Goal: Task Accomplishment & Management: Manage account settings

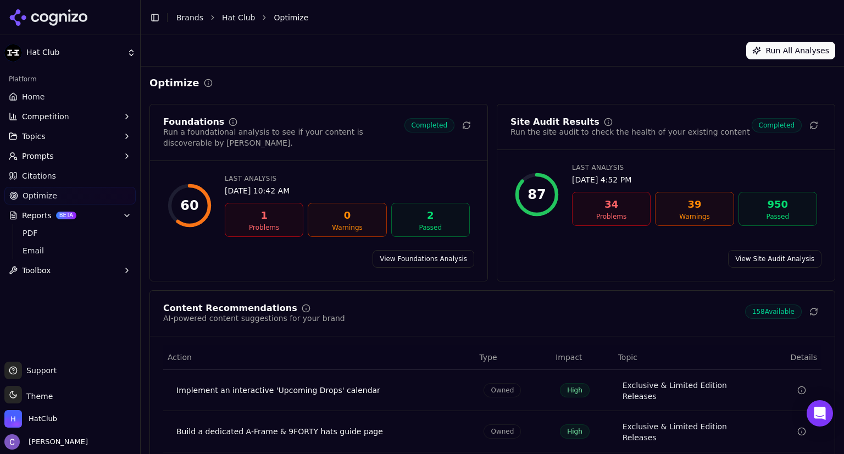
click at [36, 96] on span "Home" at bounding box center [33, 96] width 23 height 11
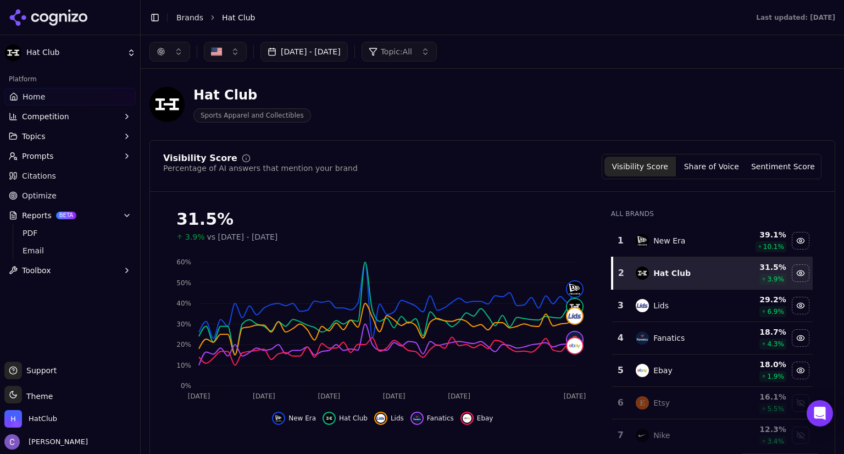
click at [67, 161] on button "Prompts" at bounding box center [69, 156] width 131 height 18
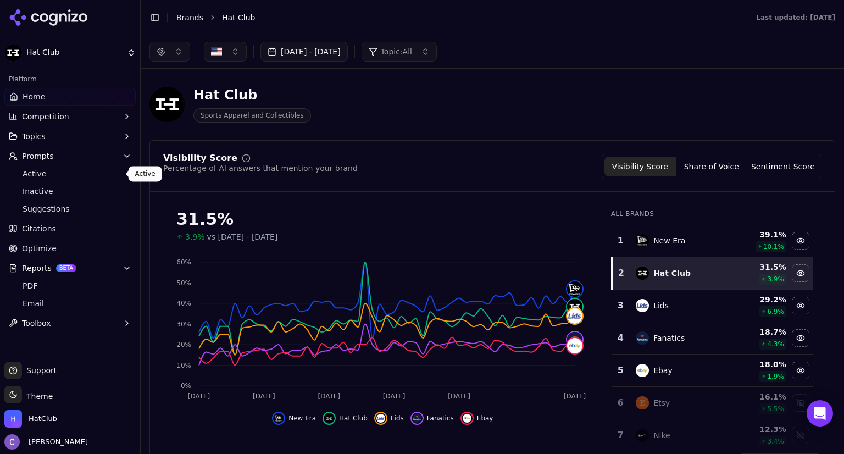
click at [58, 174] on span "Active" at bounding box center [71, 173] width 96 height 11
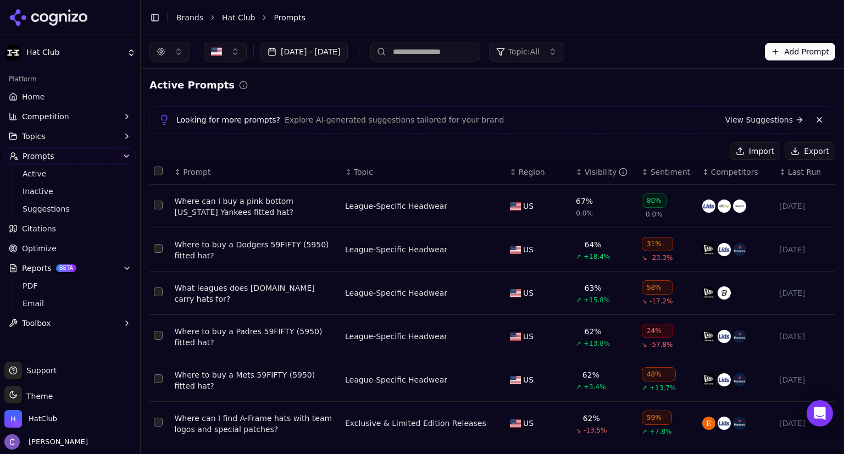
click at [576, 172] on div "↕ Visibility" at bounding box center [604, 171] width 57 height 11
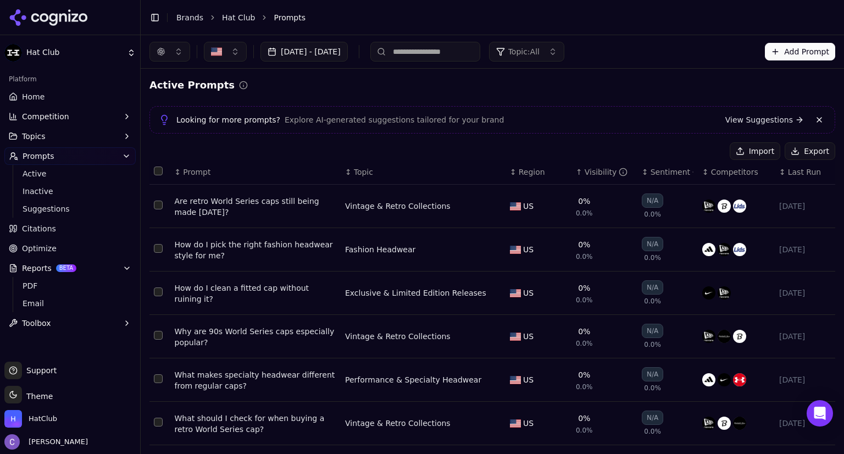
click at [176, 54] on button "button" at bounding box center [169, 52] width 41 height 20
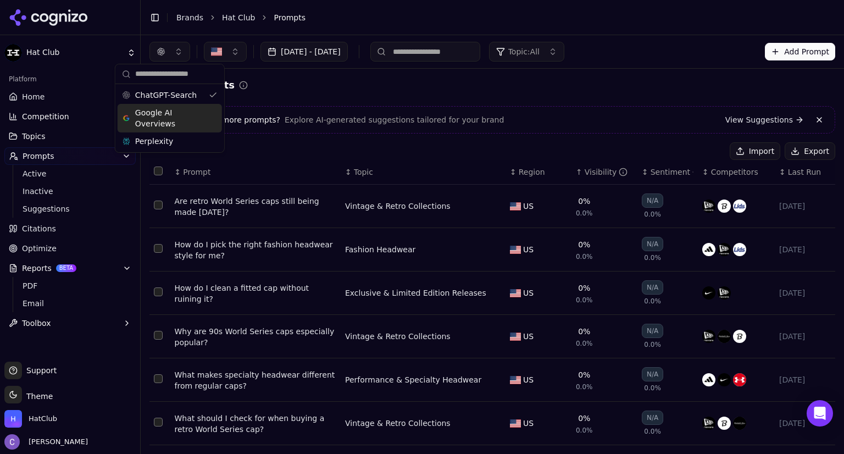
click at [169, 119] on span "Google AI Overviews" at bounding box center [169, 118] width 69 height 22
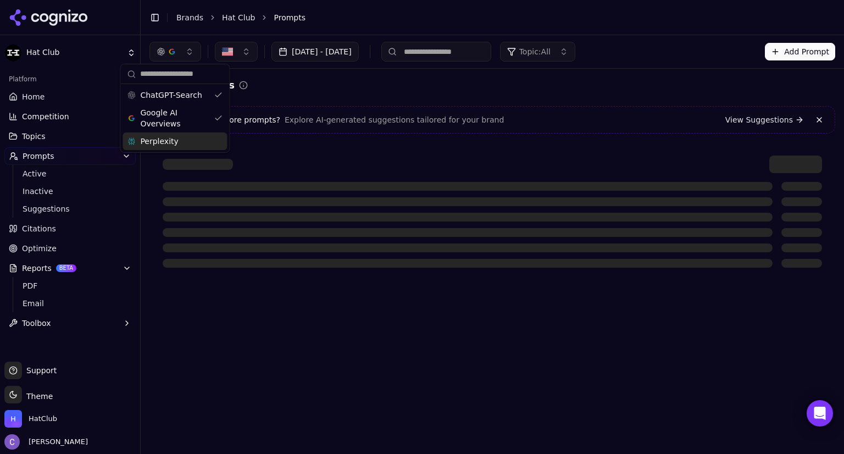
click at [222, 142] on div "Perplexity" at bounding box center [174, 141] width 104 height 18
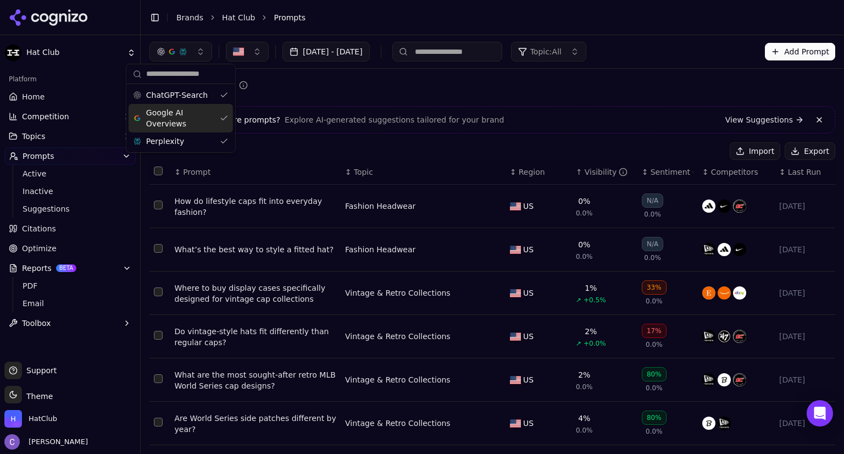
click at [65, 93] on link "Home" at bounding box center [69, 97] width 131 height 18
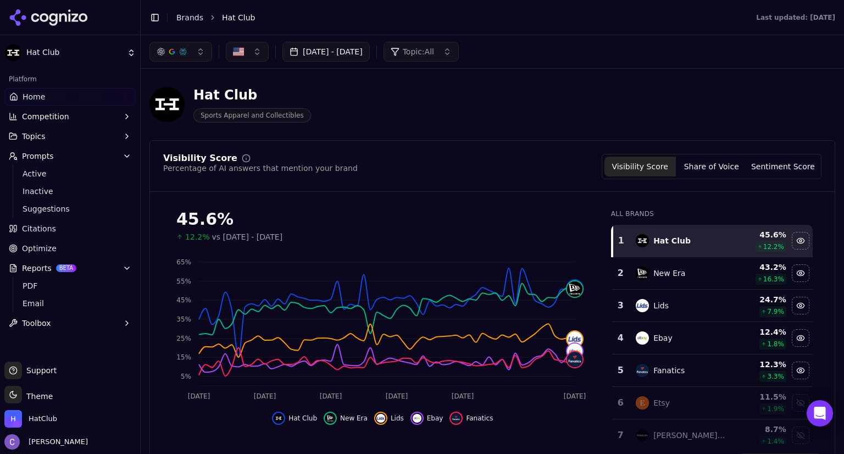
click at [88, 251] on link "Optimize" at bounding box center [69, 248] width 131 height 18
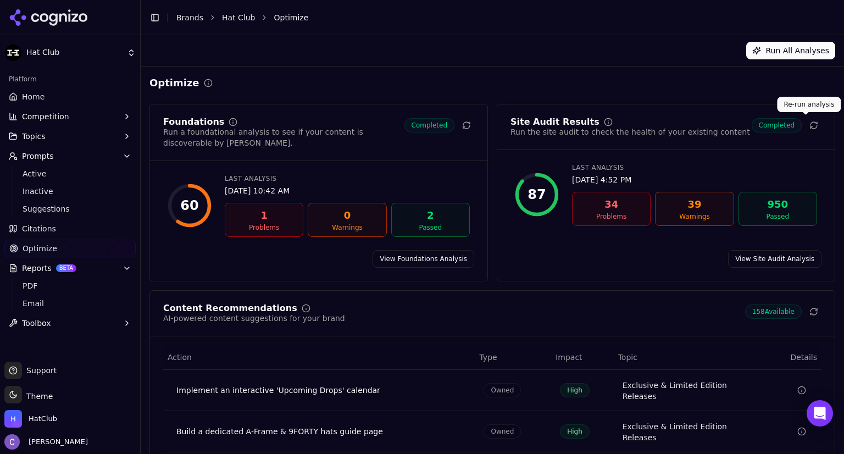
click at [810, 124] on button at bounding box center [813, 125] width 15 height 15
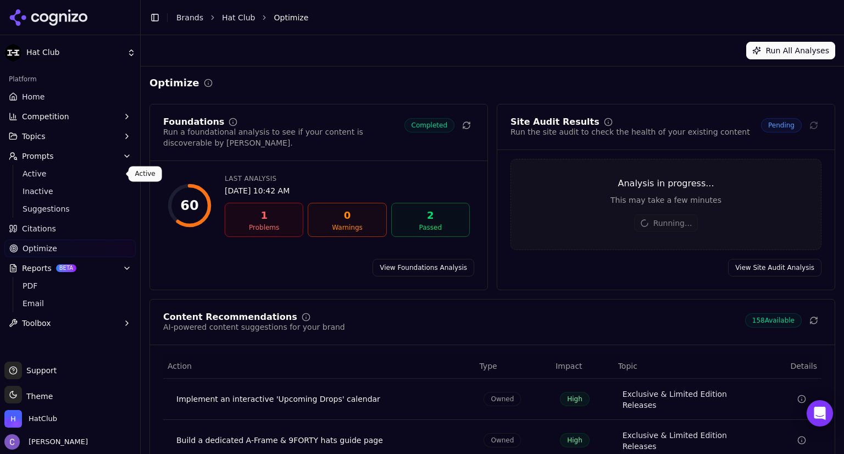
click at [60, 178] on span "Active" at bounding box center [71, 173] width 96 height 11
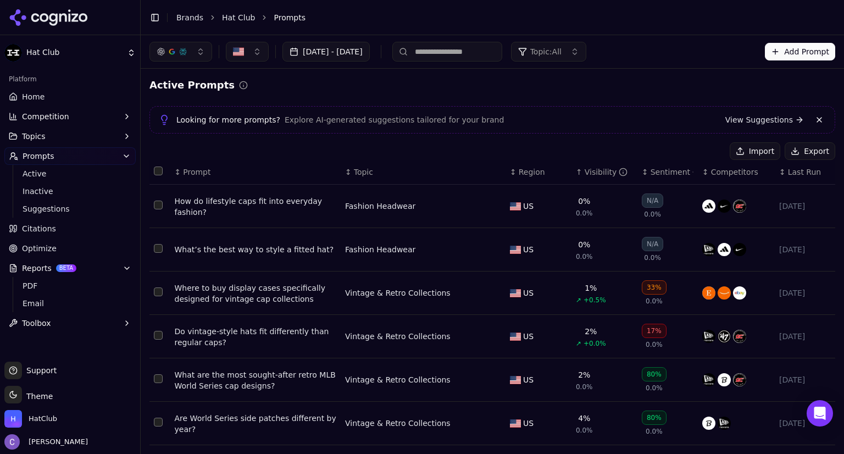
click at [59, 95] on link "Home" at bounding box center [69, 97] width 131 height 18
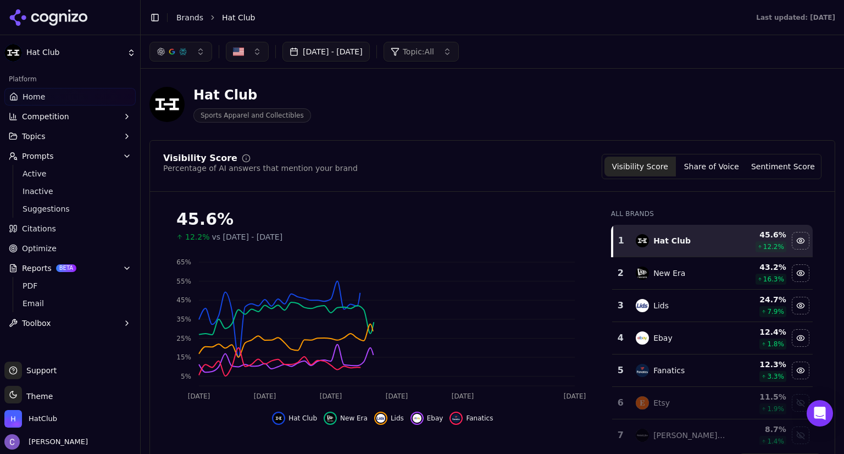
click at [195, 54] on button "button" at bounding box center [180, 52] width 63 height 20
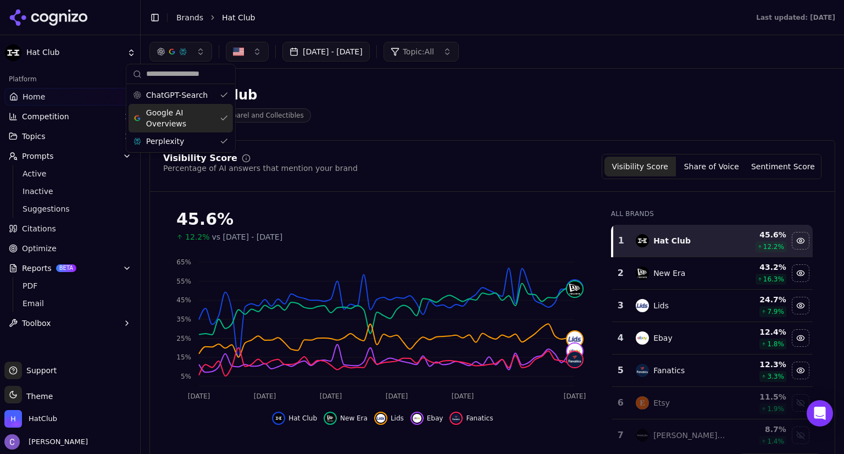
click at [221, 114] on div "Google AI Overviews" at bounding box center [181, 118] width 104 height 29
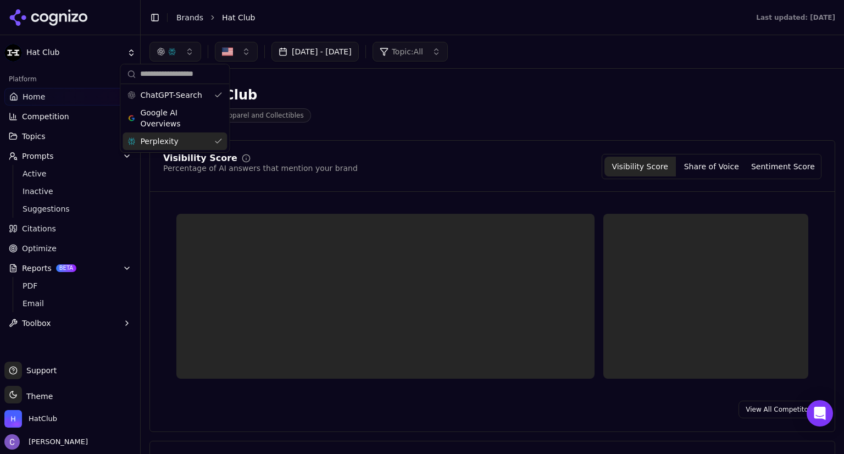
click at [220, 135] on div "Perplexity" at bounding box center [174, 141] width 104 height 18
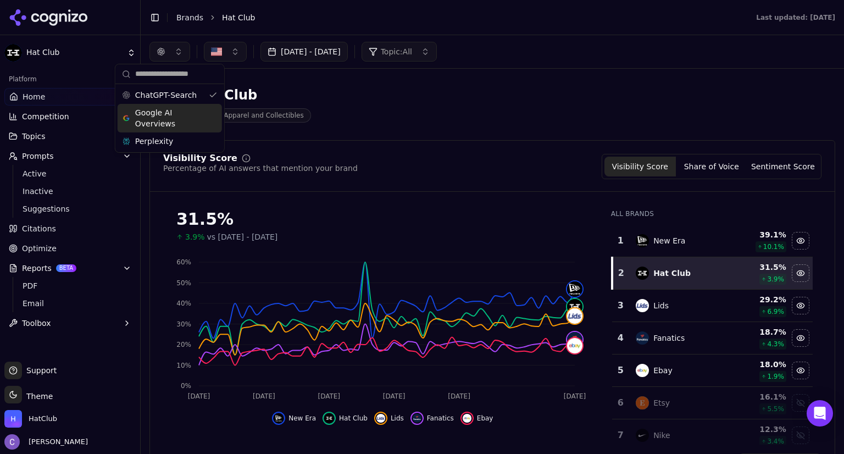
click at [202, 114] on span "Google AI Overviews" at bounding box center [169, 118] width 69 height 22
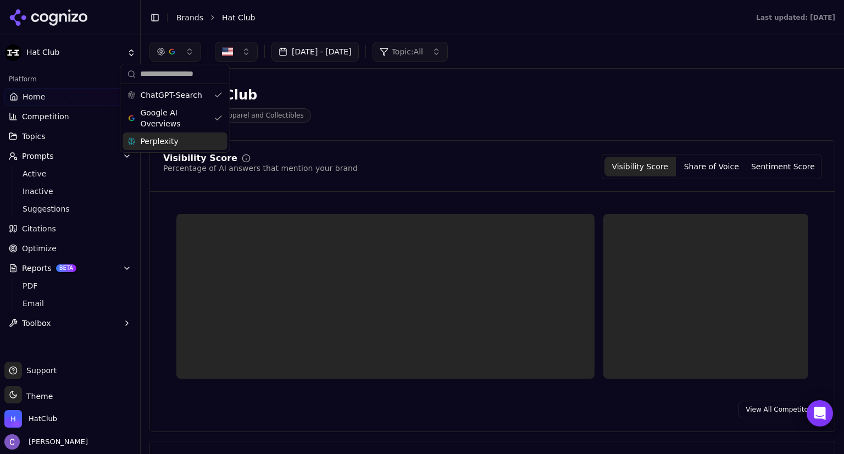
click at [213, 138] on div "Perplexity" at bounding box center [174, 141] width 104 height 18
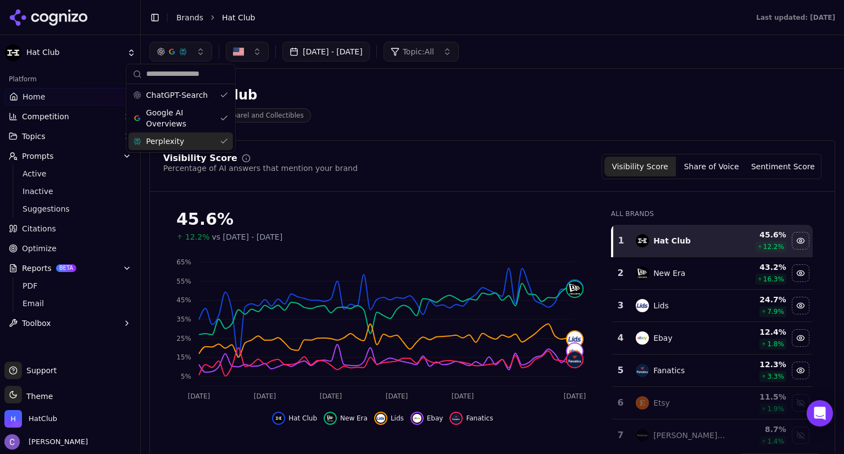
click at [48, 251] on span "Optimize" at bounding box center [39, 248] width 35 height 11
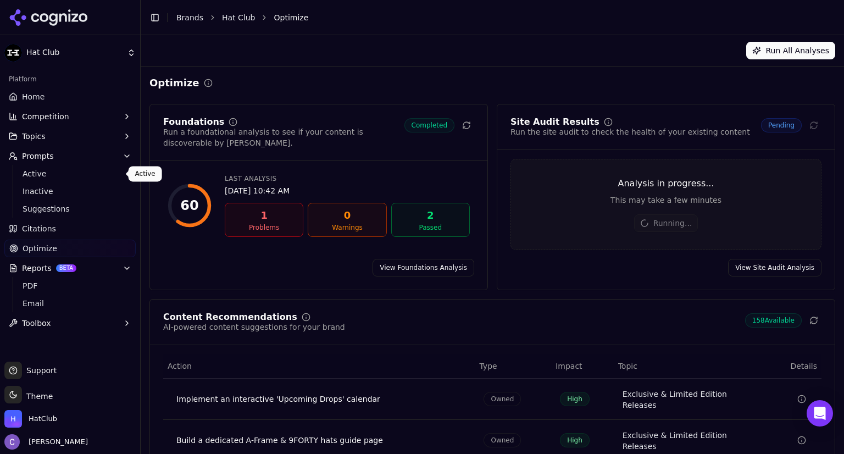
click at [71, 176] on span "Active" at bounding box center [71, 173] width 96 height 11
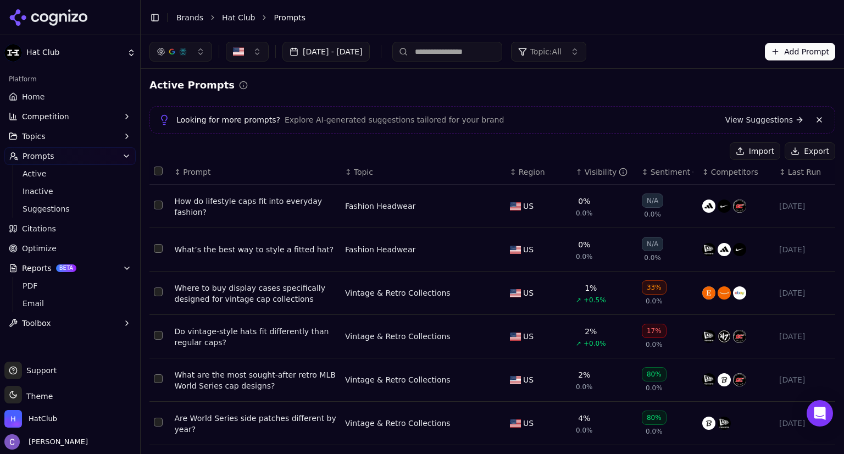
click at [576, 174] on div "↑ Visibility" at bounding box center [604, 171] width 57 height 11
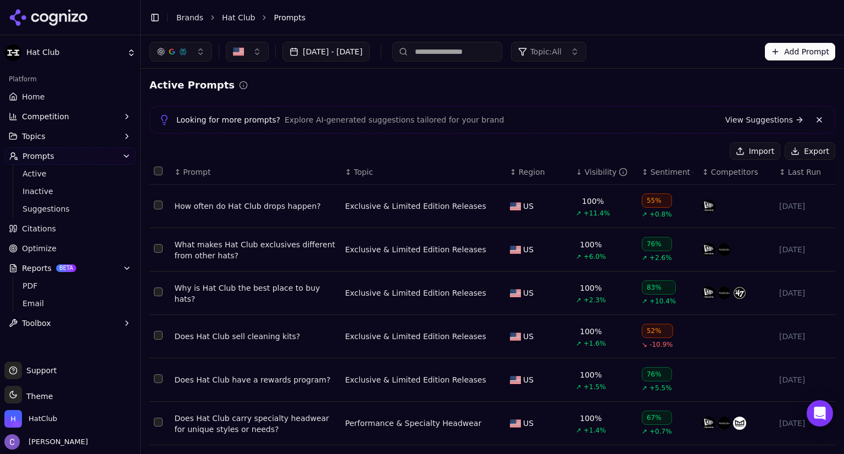
click at [576, 174] on div "↓ Visibility" at bounding box center [604, 171] width 57 height 11
click at [576, 174] on div "↕ Visibility" at bounding box center [604, 171] width 57 height 11
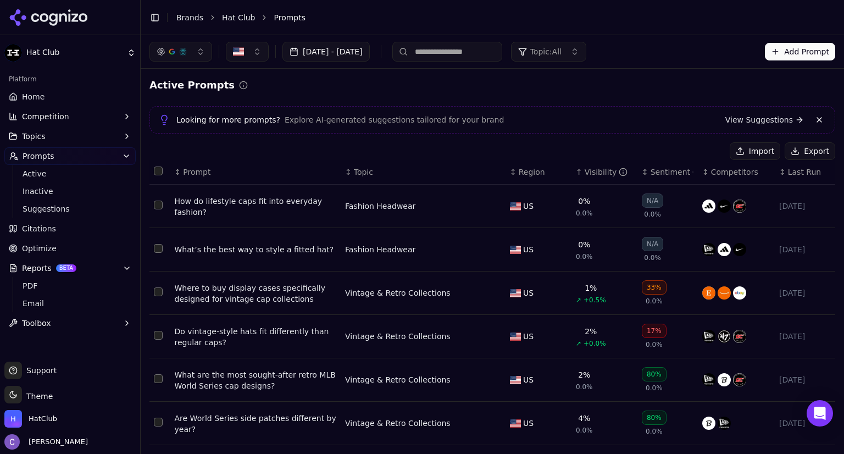
click at [162, 204] on button "Select row 199" at bounding box center [158, 204] width 9 height 9
click at [159, 206] on button "Select row 199" at bounding box center [158, 204] width 9 height 9
click at [160, 247] on button "Select row 200" at bounding box center [158, 248] width 9 height 9
click at [688, 149] on button "Deactivate ( 1 )" at bounding box center [684, 151] width 80 height 18
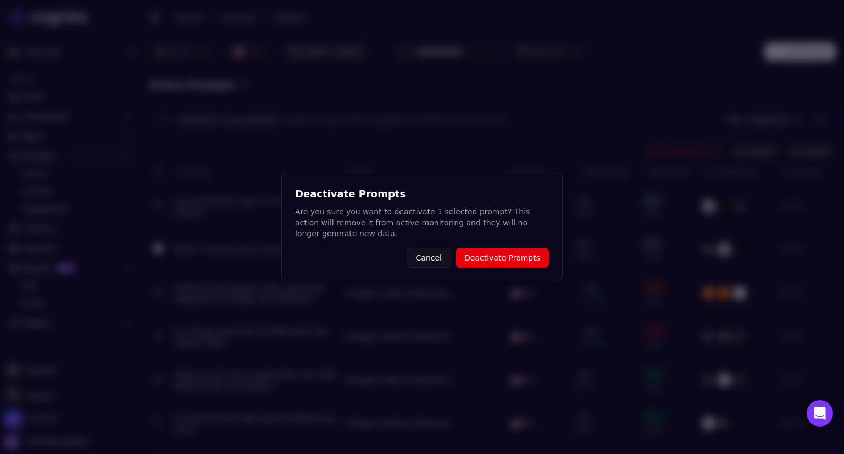
click at [525, 261] on button "Deactivate Prompts" at bounding box center [501, 258] width 93 height 20
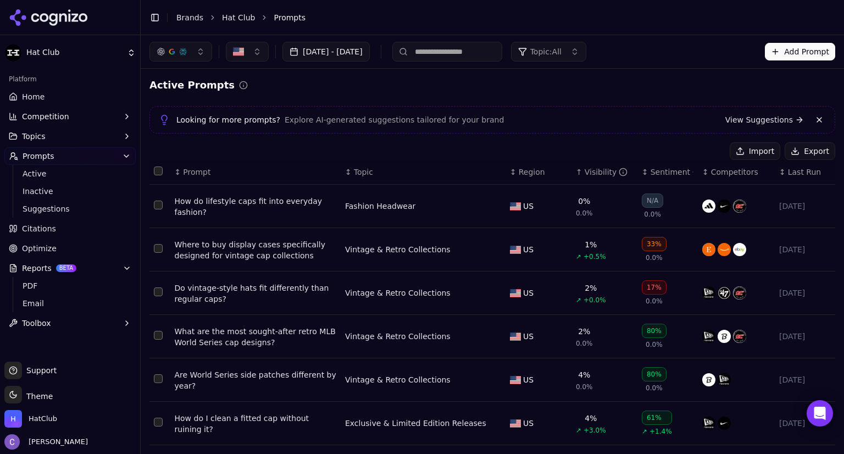
click at [781, 46] on button "Add Prompt" at bounding box center [800, 52] width 70 height 18
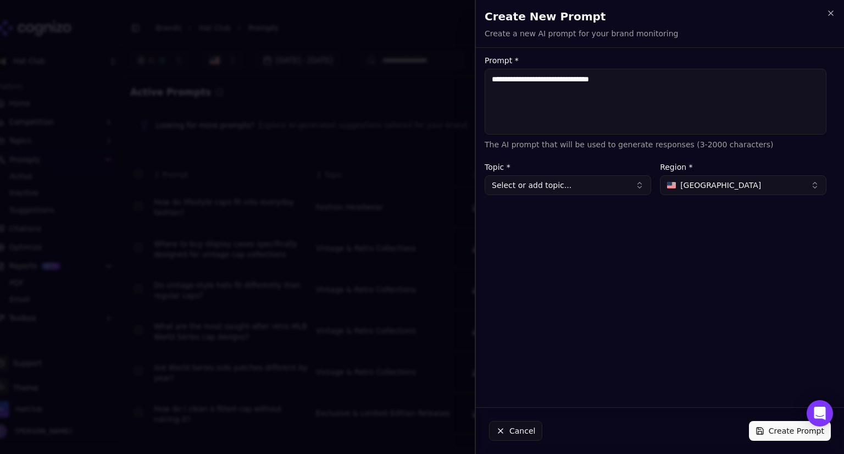
type textarea "**********"
click at [549, 183] on button "Select or add topic..." at bounding box center [567, 185] width 166 height 20
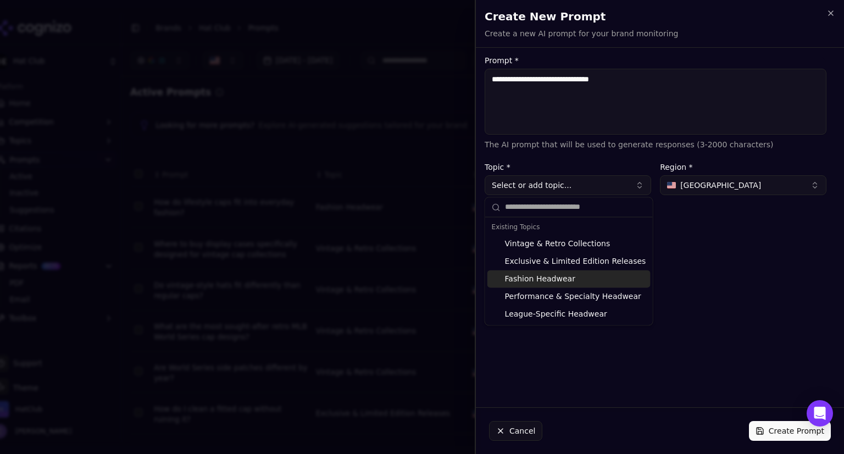
click at [559, 275] on div "Fashion Headwear" at bounding box center [568, 279] width 163 height 18
type input "**********"
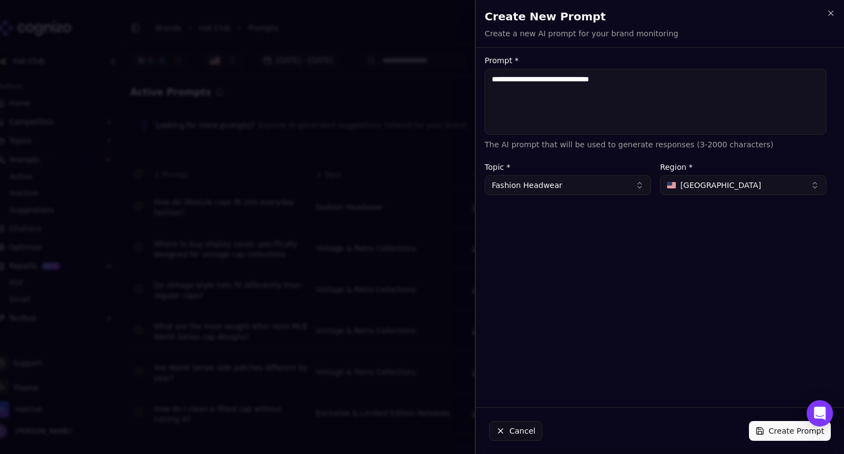
click at [790, 436] on button "Create Prompt" at bounding box center [790, 431] width 82 height 20
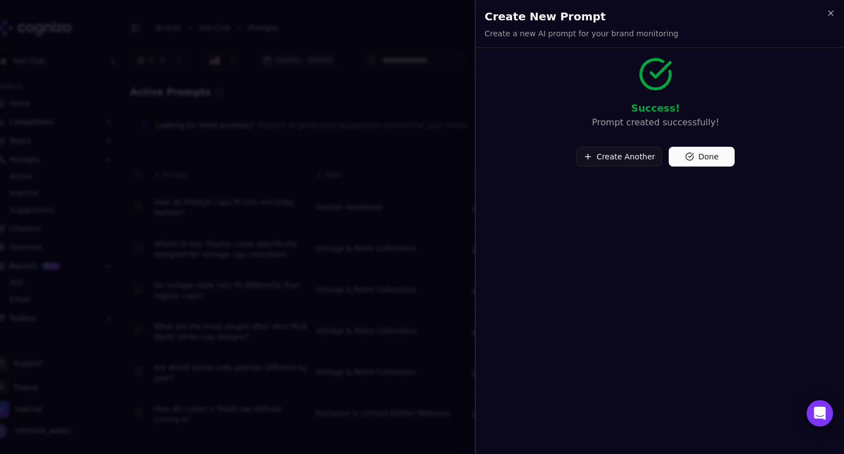
click at [705, 157] on button "Done" at bounding box center [701, 157] width 66 height 20
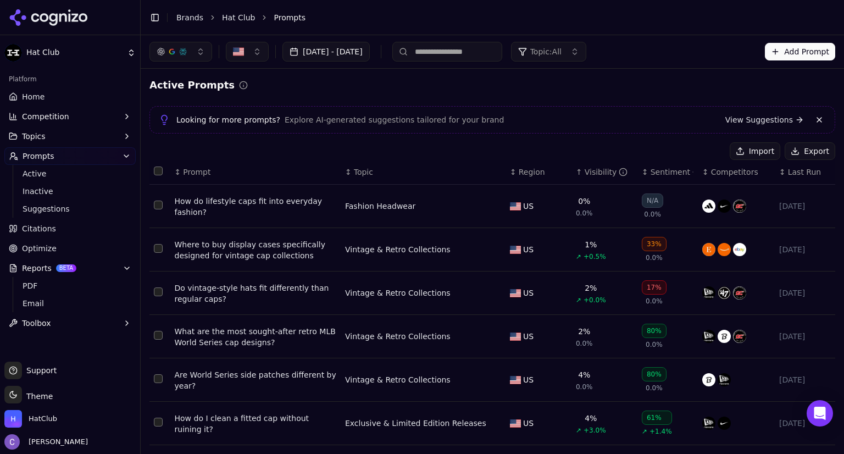
click at [46, 99] on link "Home" at bounding box center [69, 97] width 131 height 18
